Goal: Information Seeking & Learning: Check status

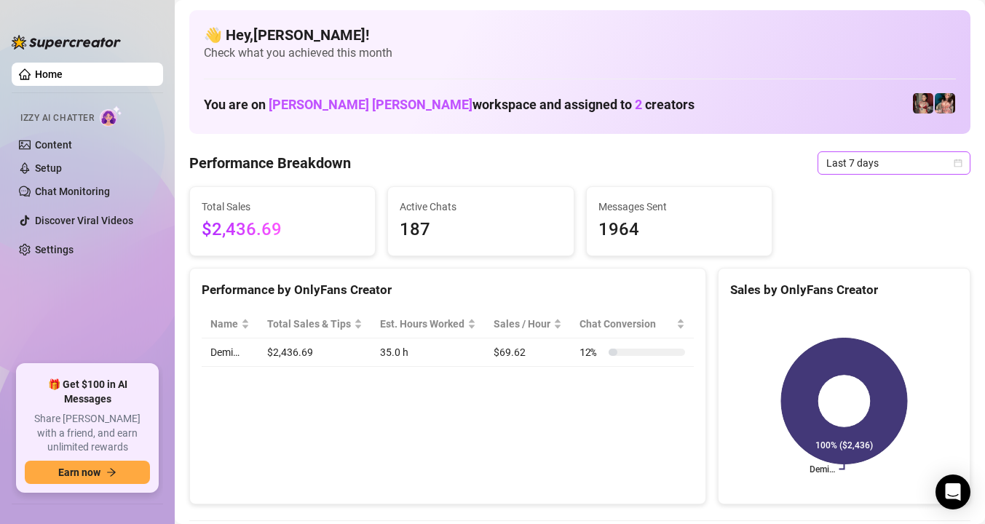
click at [894, 163] on span "Last 7 days" at bounding box center [893, 163] width 135 height 22
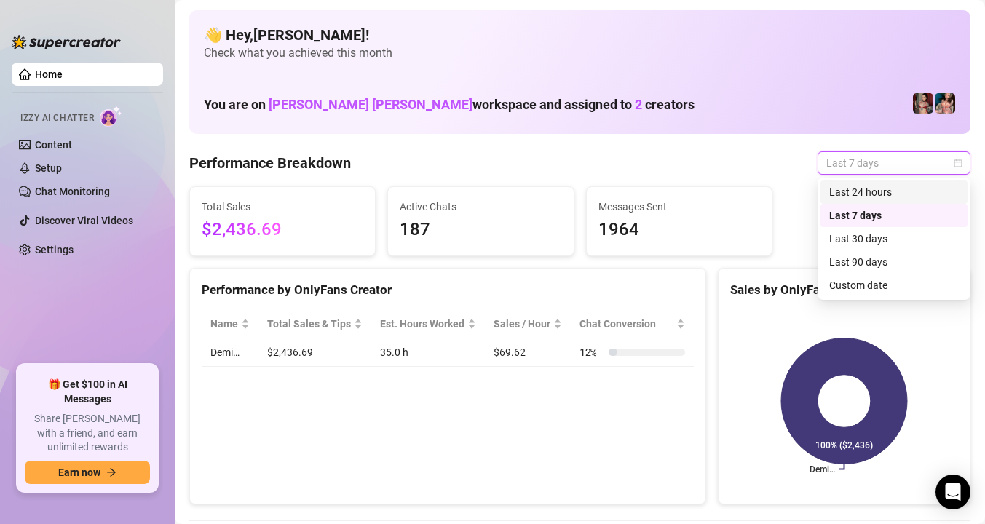
click at [888, 187] on div "Last 24 hours" at bounding box center [894, 192] width 130 height 16
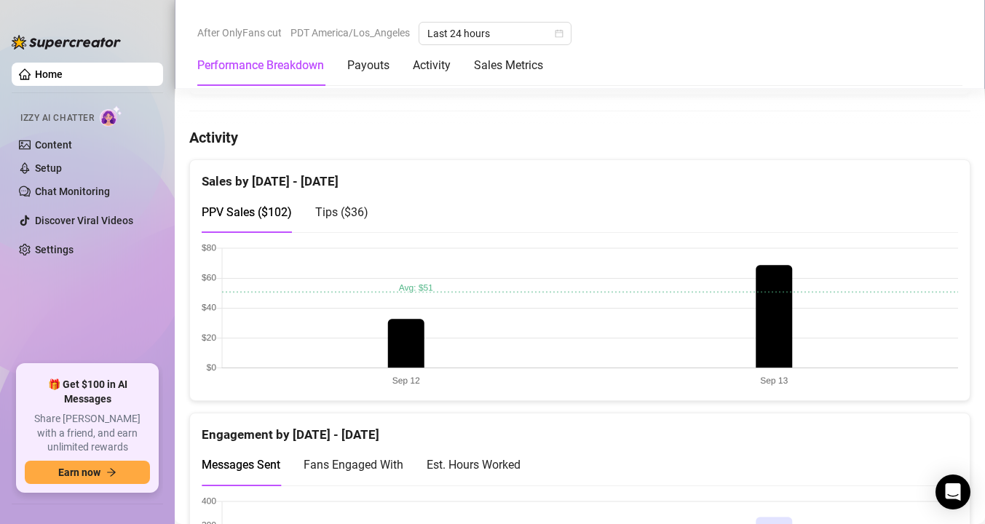
scroll to position [688, 0]
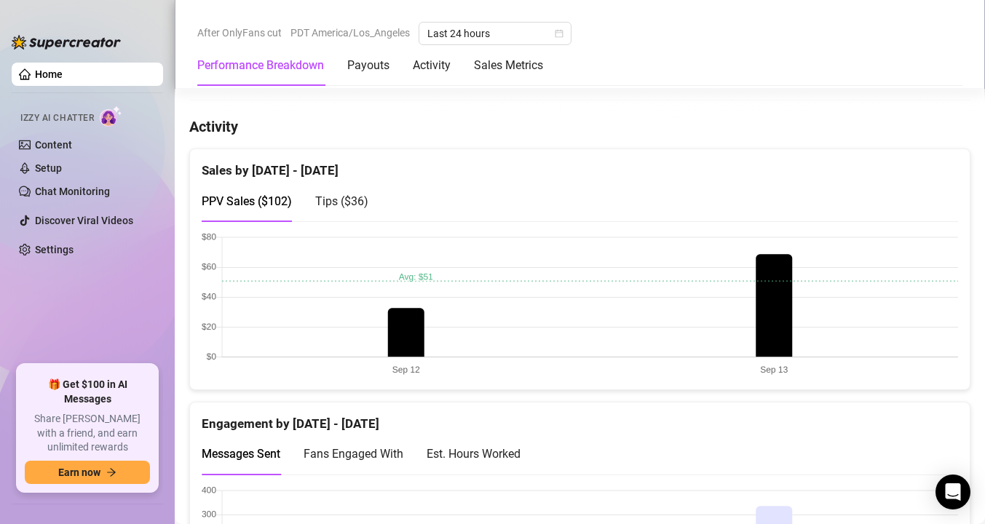
click at [347, 205] on span "Tips ( $36 )" at bounding box center [341, 201] width 53 height 14
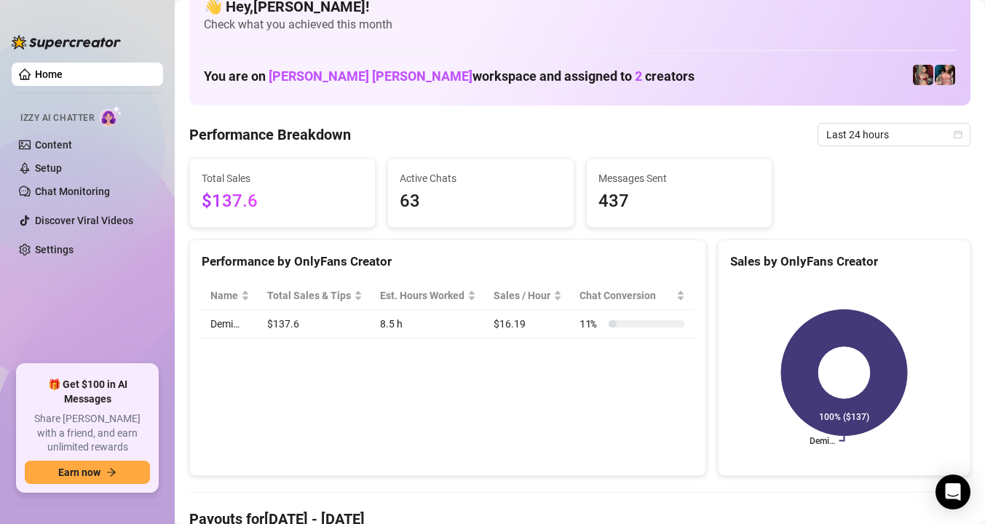
scroll to position [55, 0]
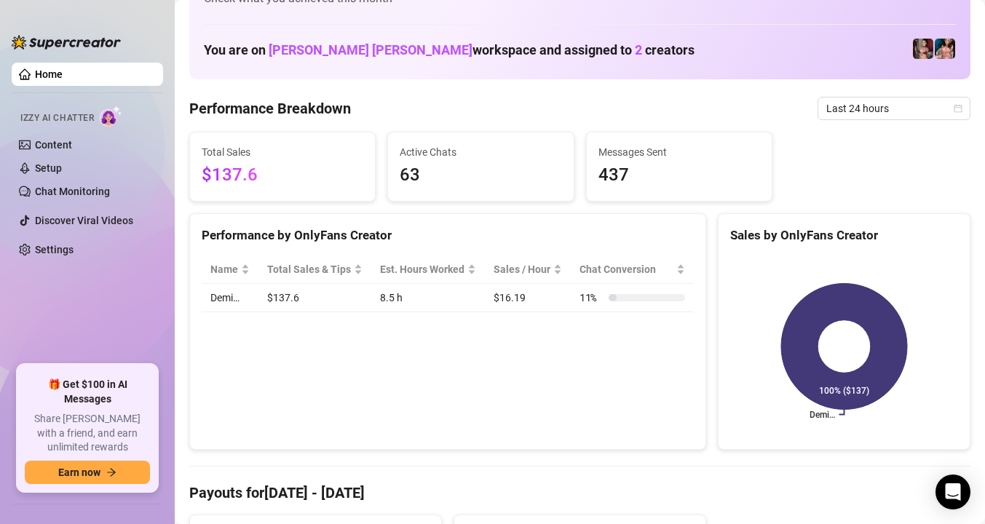
click at [896, 113] on span "Last 24 hours" at bounding box center [893, 109] width 135 height 22
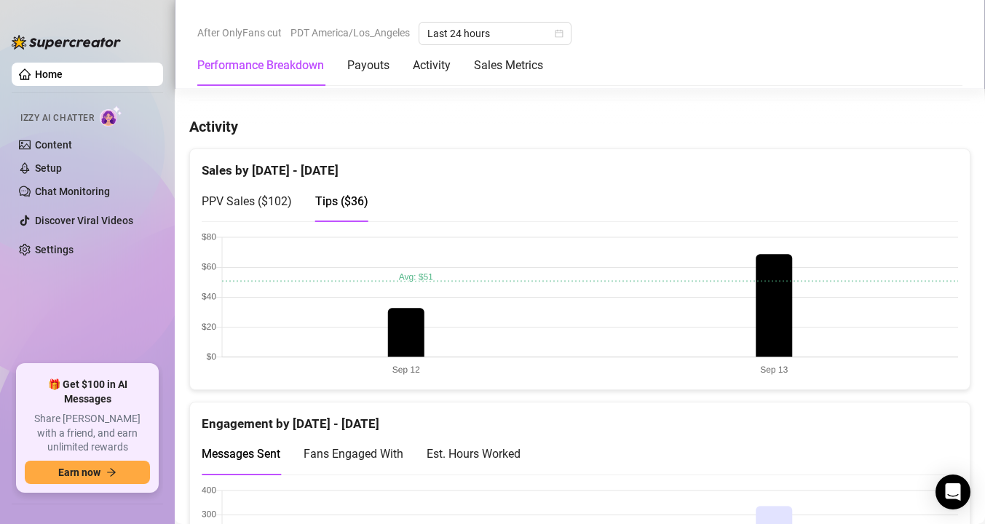
scroll to position [695, 0]
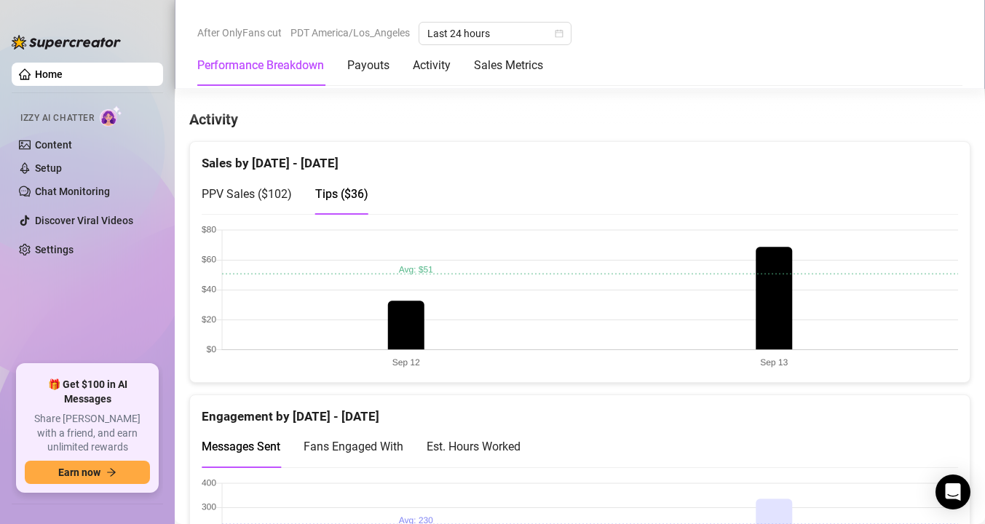
click at [277, 203] on div "PPV Sales ( $102 )" at bounding box center [247, 193] width 90 height 41
click at [370, 191] on div "PPV Sales ( $102 ) Tips ( $36 )" at bounding box center [580, 193] width 756 height 41
click at [361, 191] on span "Tips ( $36 )" at bounding box center [341, 194] width 53 height 14
click at [242, 195] on span "PPV Sales ( $102 )" at bounding box center [247, 194] width 90 height 14
